Goal: Task Accomplishment & Management: Manage account settings

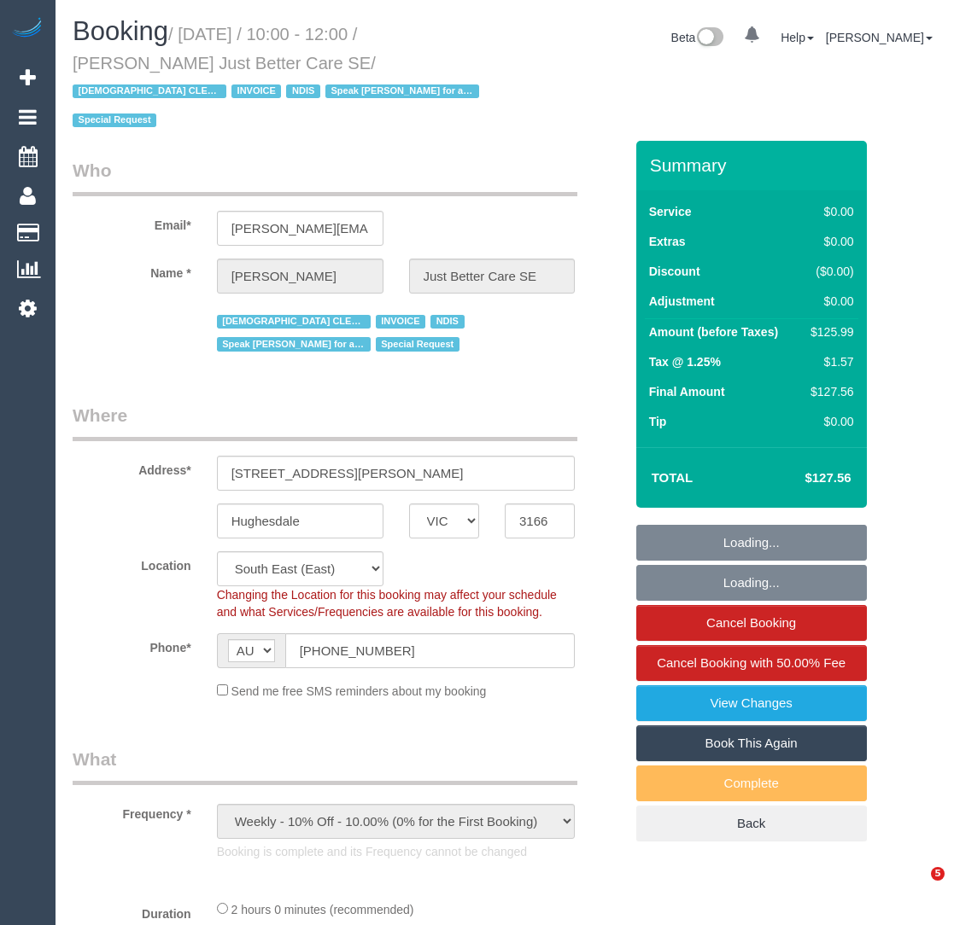
select select "VIC"
select select "number:27"
select select "number:14"
select select "number:19"
select select "number:36"
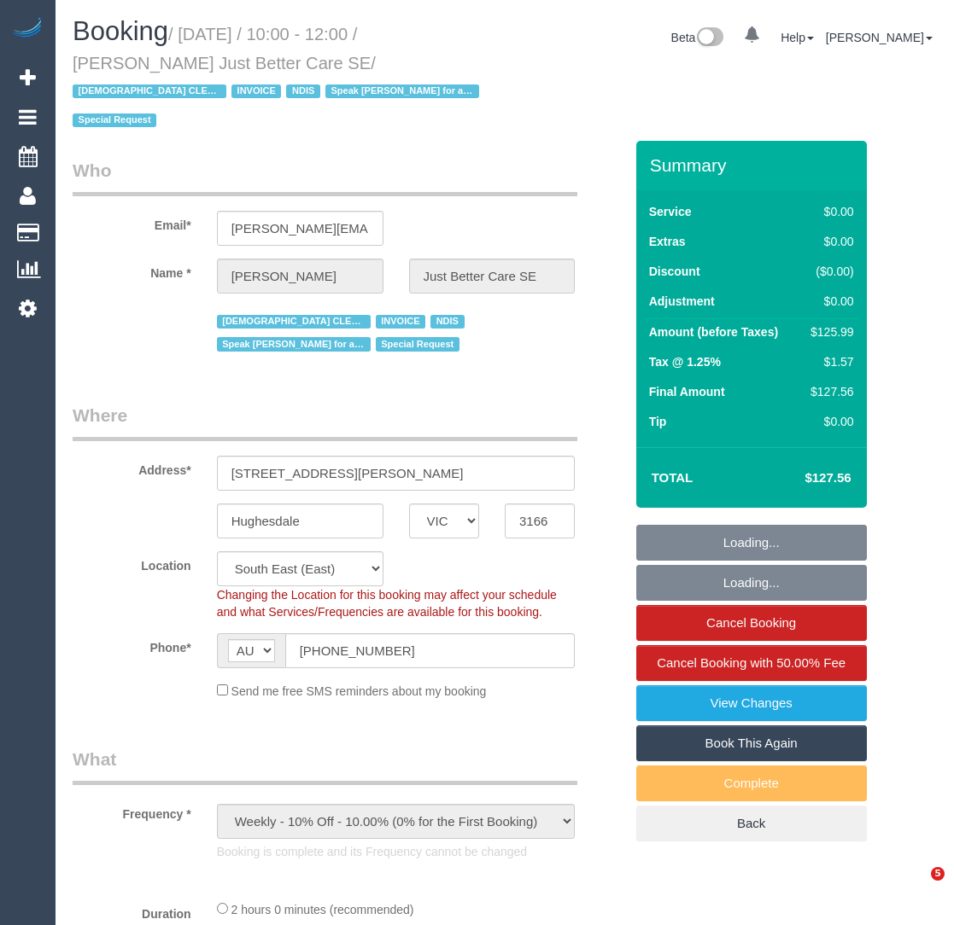
select select "number:35"
select select "number:11"
select select "120"
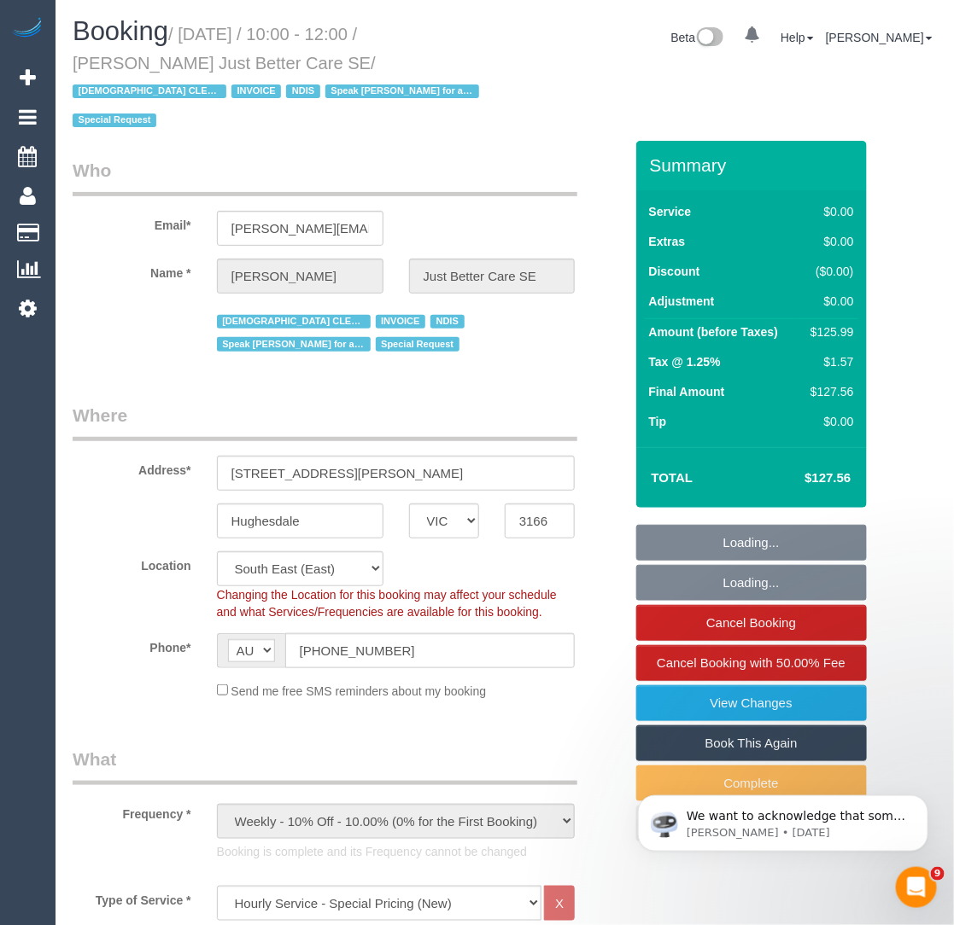
select select "spot1"
select select "object:1346"
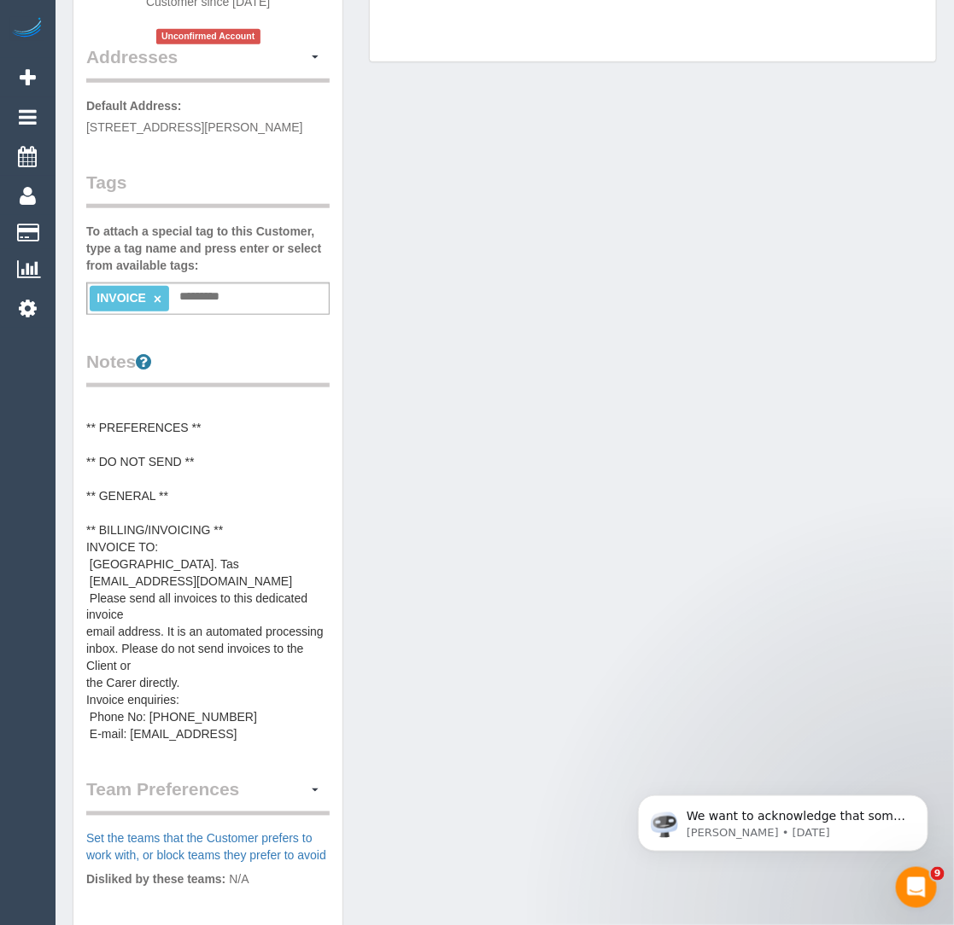
scroll to position [633, 0]
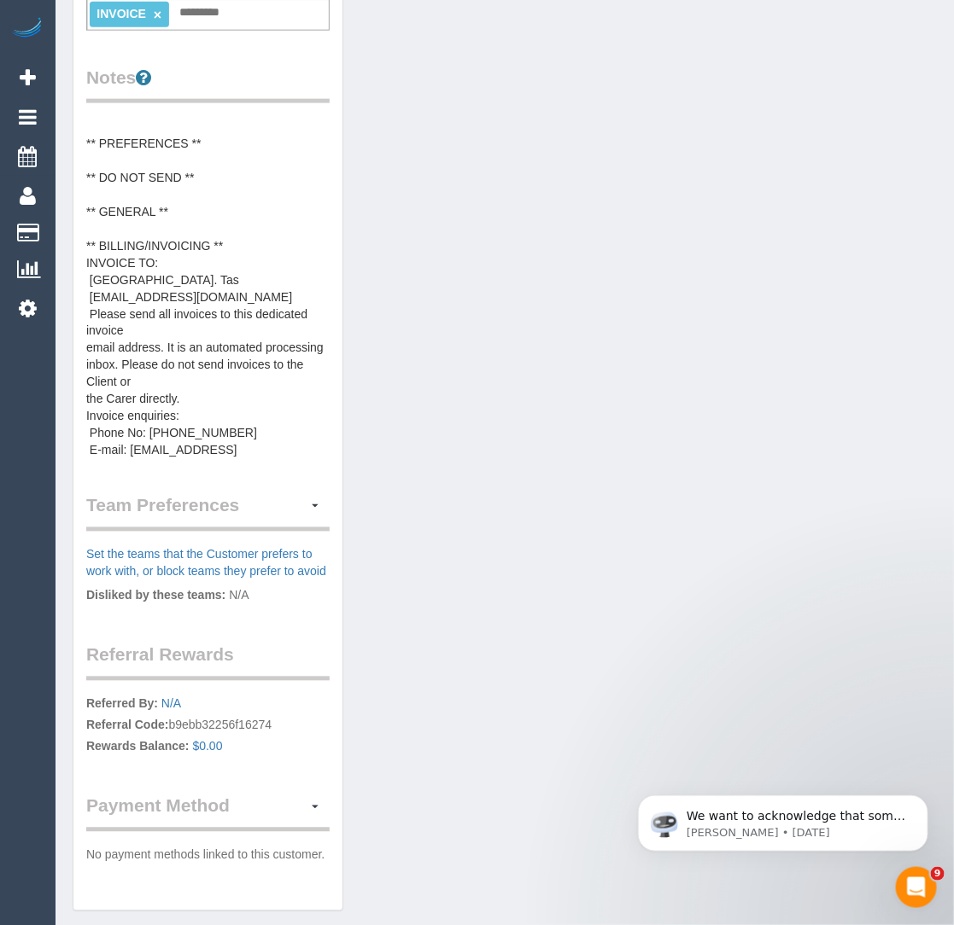
click at [165, 362] on pre "** ACCESS ** ** PREFERENCES ** ** DO NOT SEND ** ** GENERAL ** ** BILLING/INVOI…" at bounding box center [207, 289] width 243 height 342
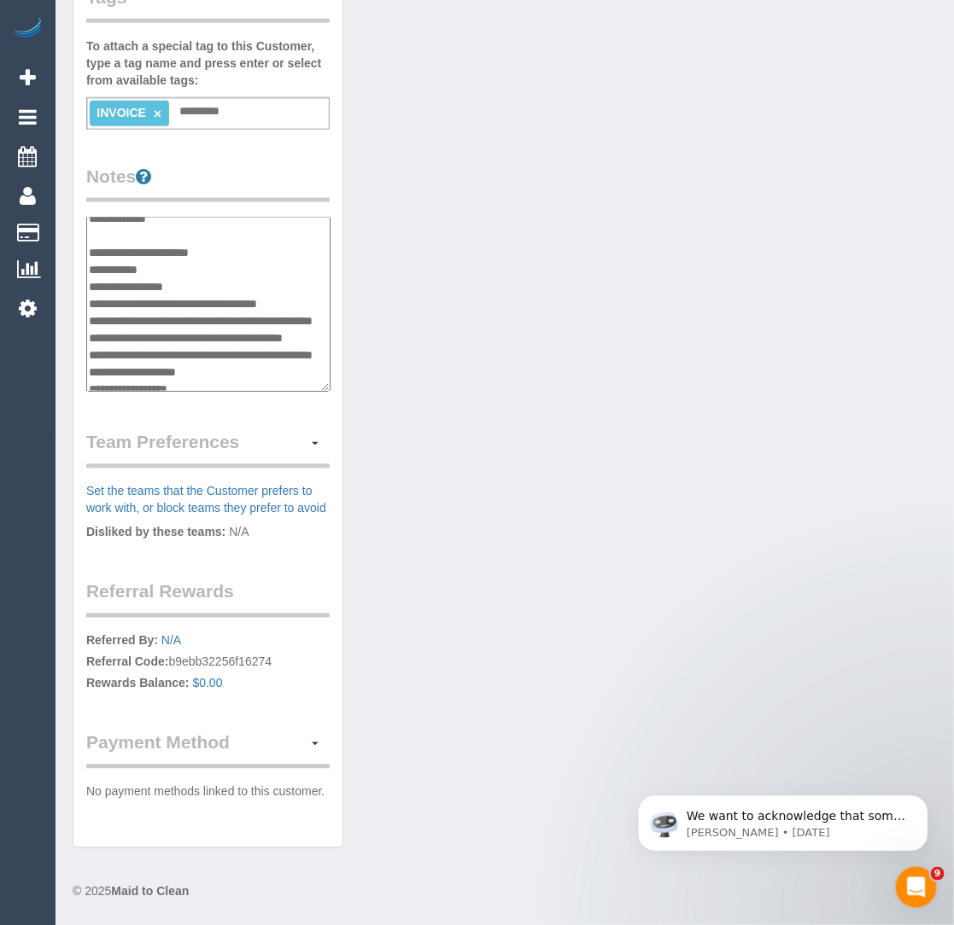
scroll to position [110, 0]
drag, startPoint x: 319, startPoint y: 289, endPoint x: 93, endPoint y: 295, distance: 226.3
click at [93, 295] on textarea "**********" at bounding box center [208, 304] width 244 height 175
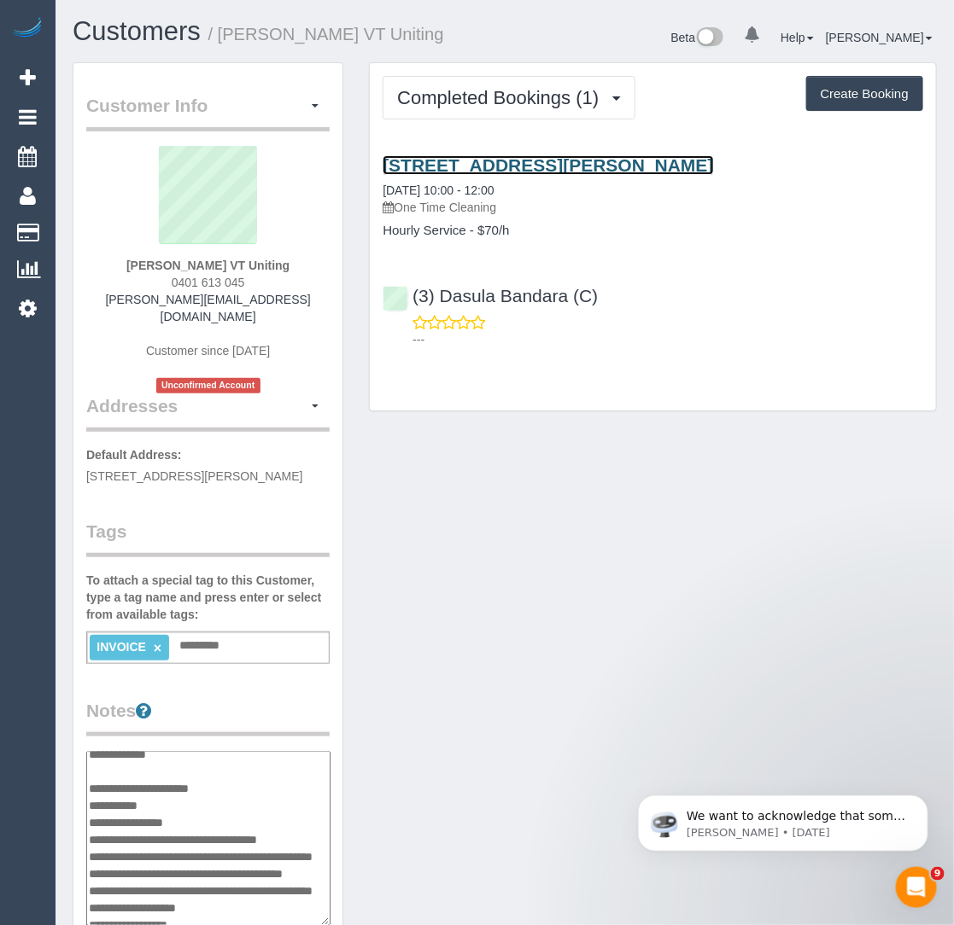
click at [509, 175] on link "[STREET_ADDRESS][PERSON_NAME]" at bounding box center [547, 165] width 330 height 20
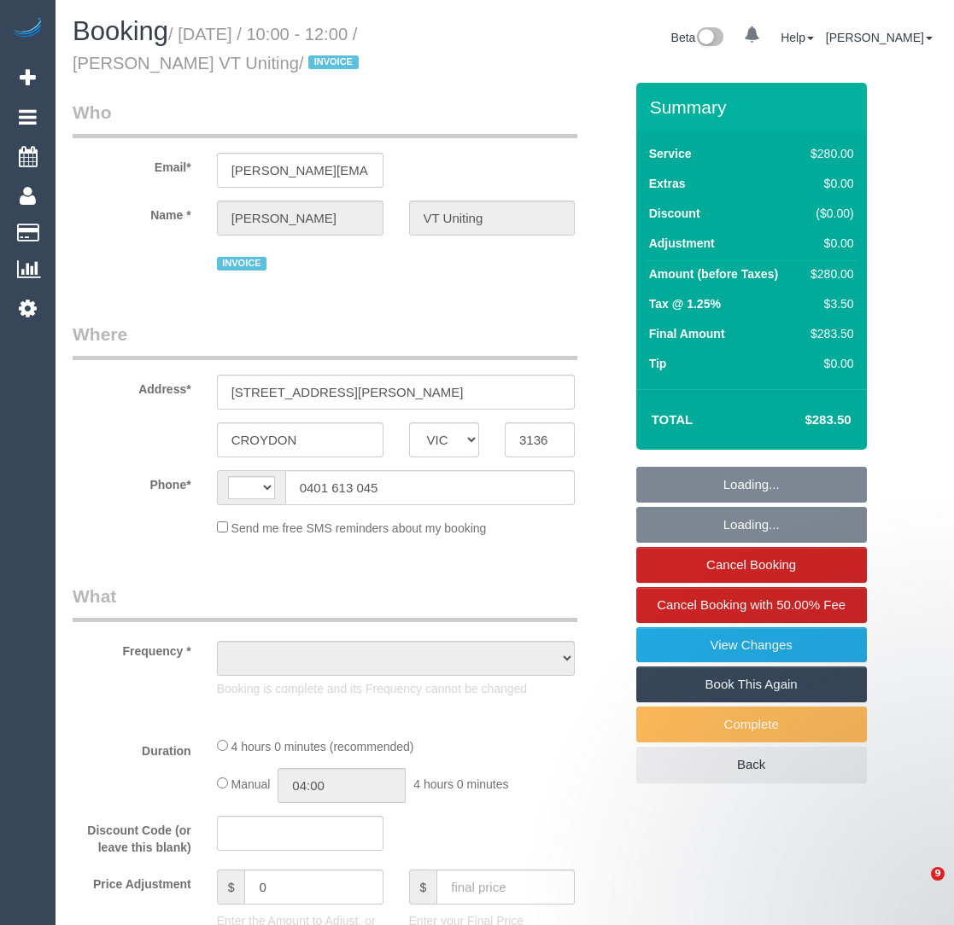
select select "VIC"
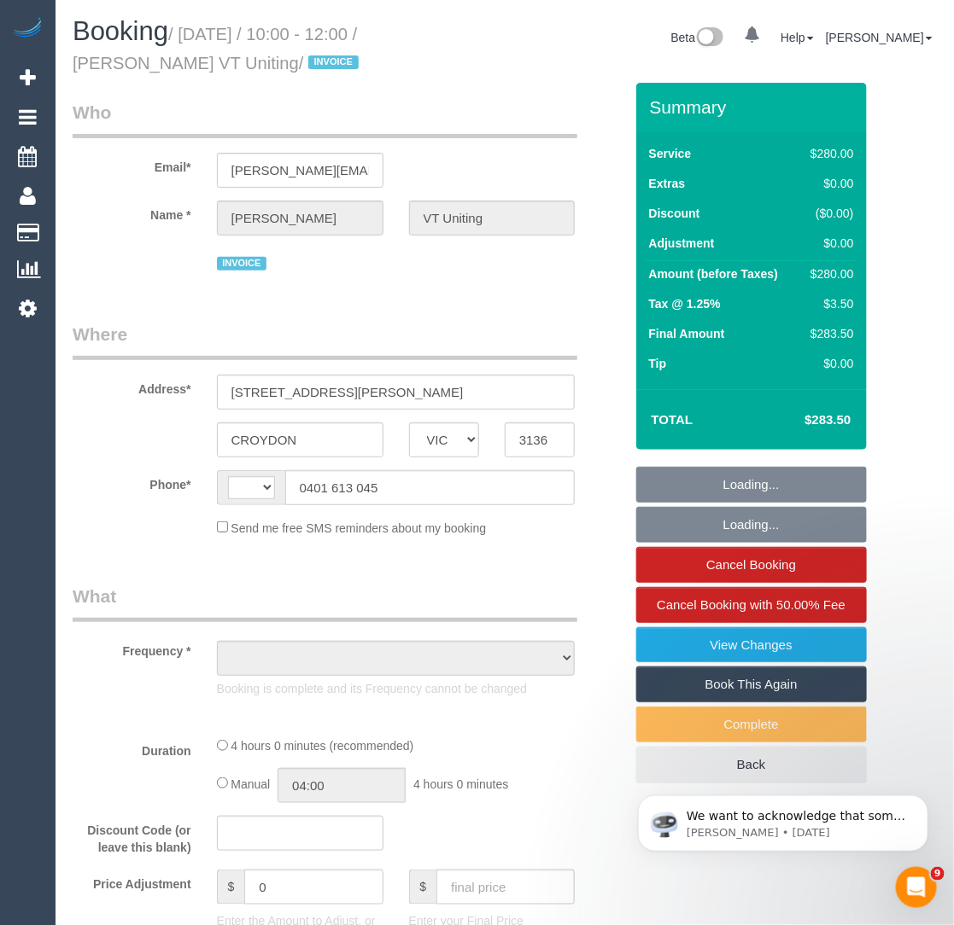
select select "string:AU"
select select "object:530"
select select "number:28"
select select "number:14"
select select "number:19"
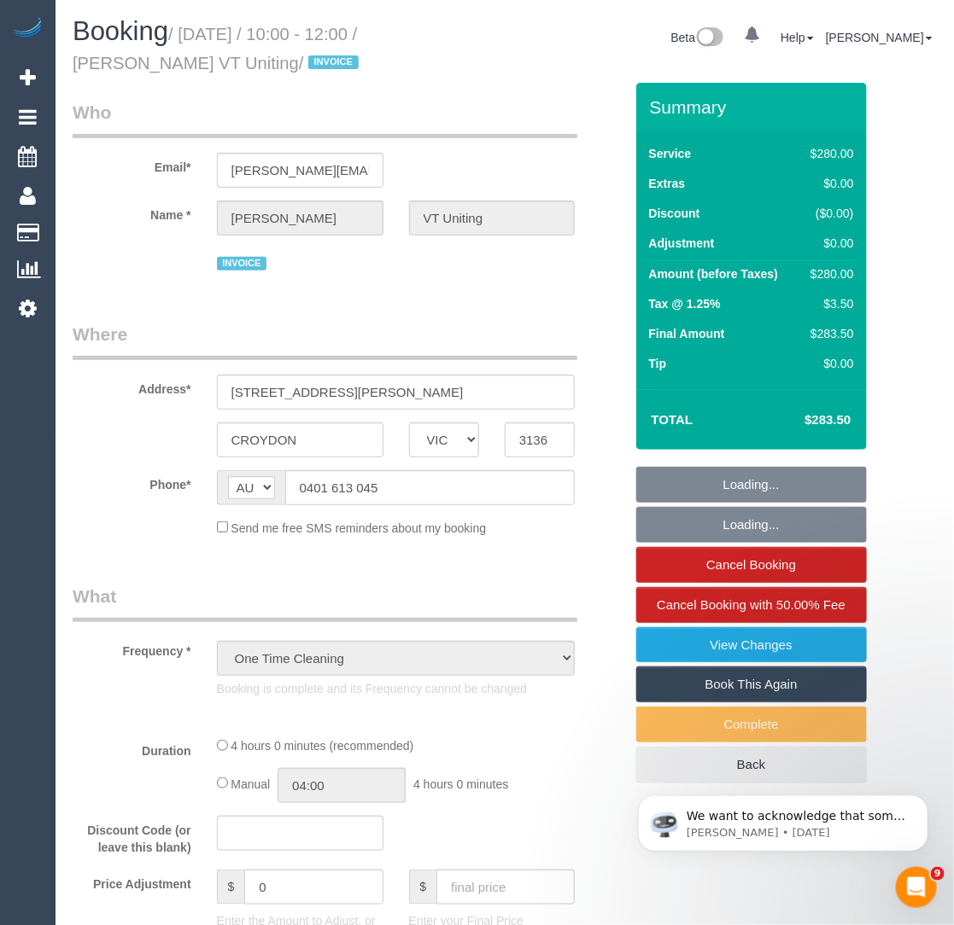
select select "number:25"
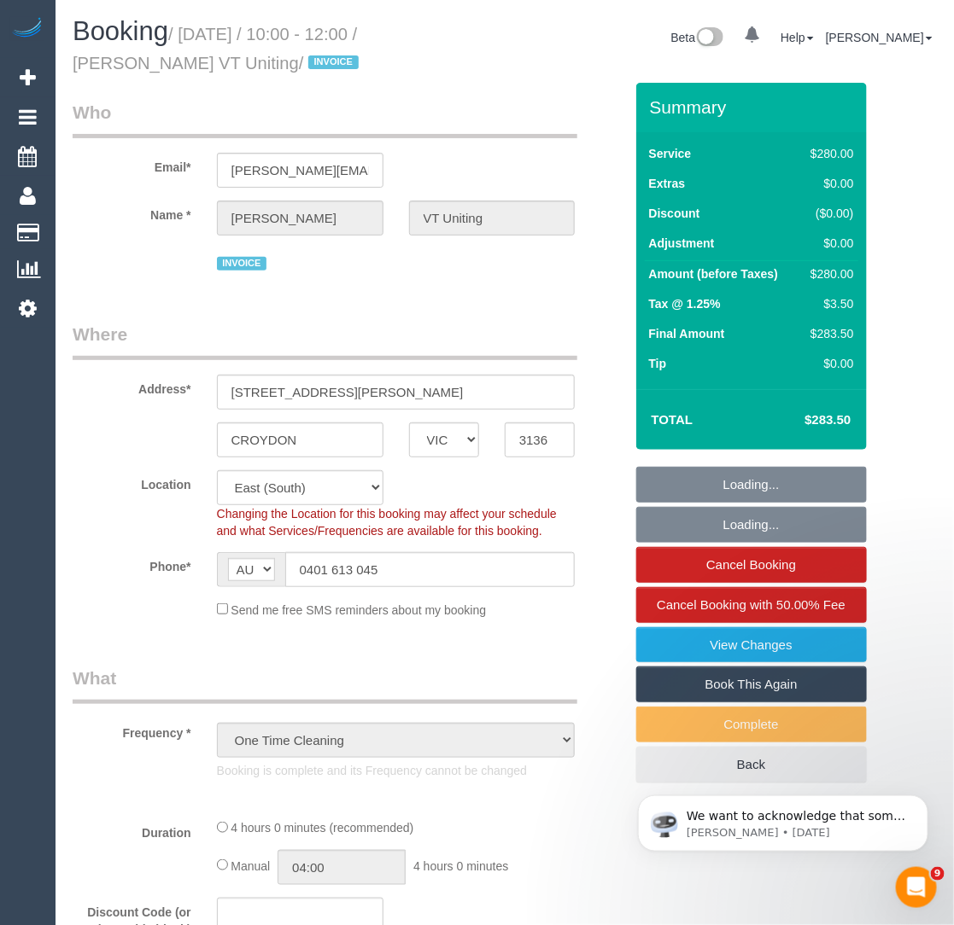
select select "object:704"
select select "240"
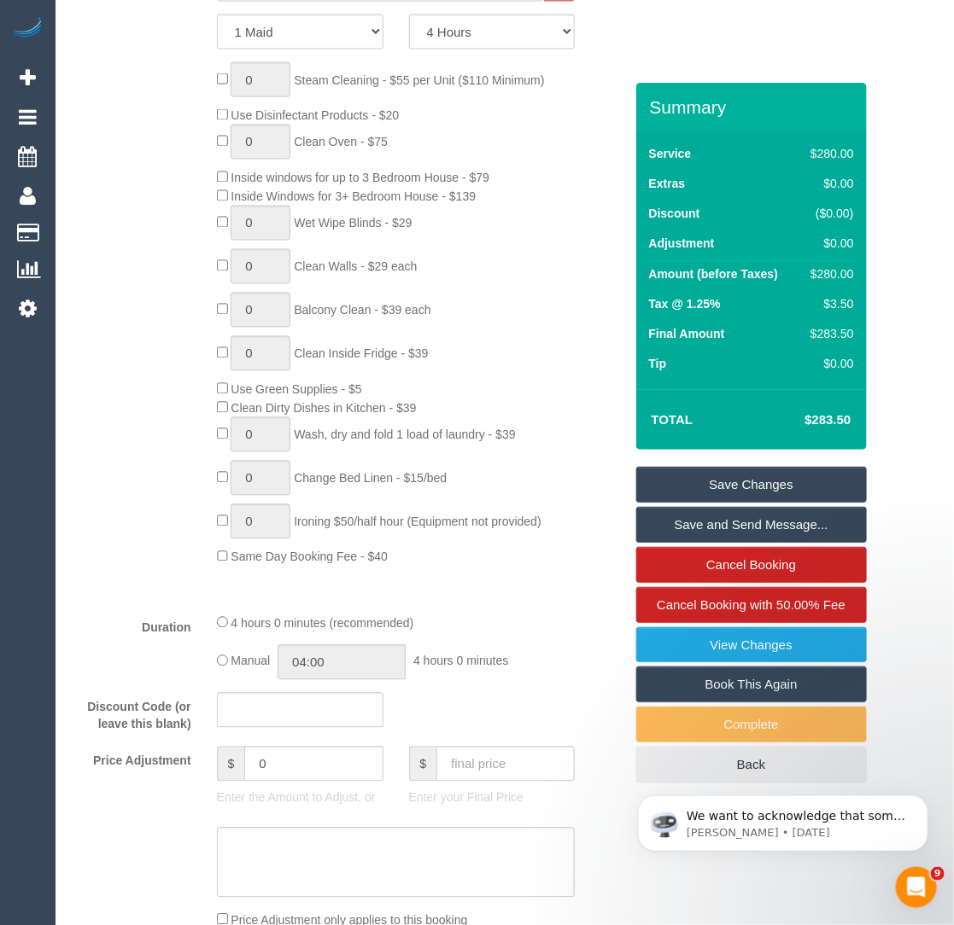
scroll to position [659, 0]
